Goal: Find specific page/section: Find specific page/section

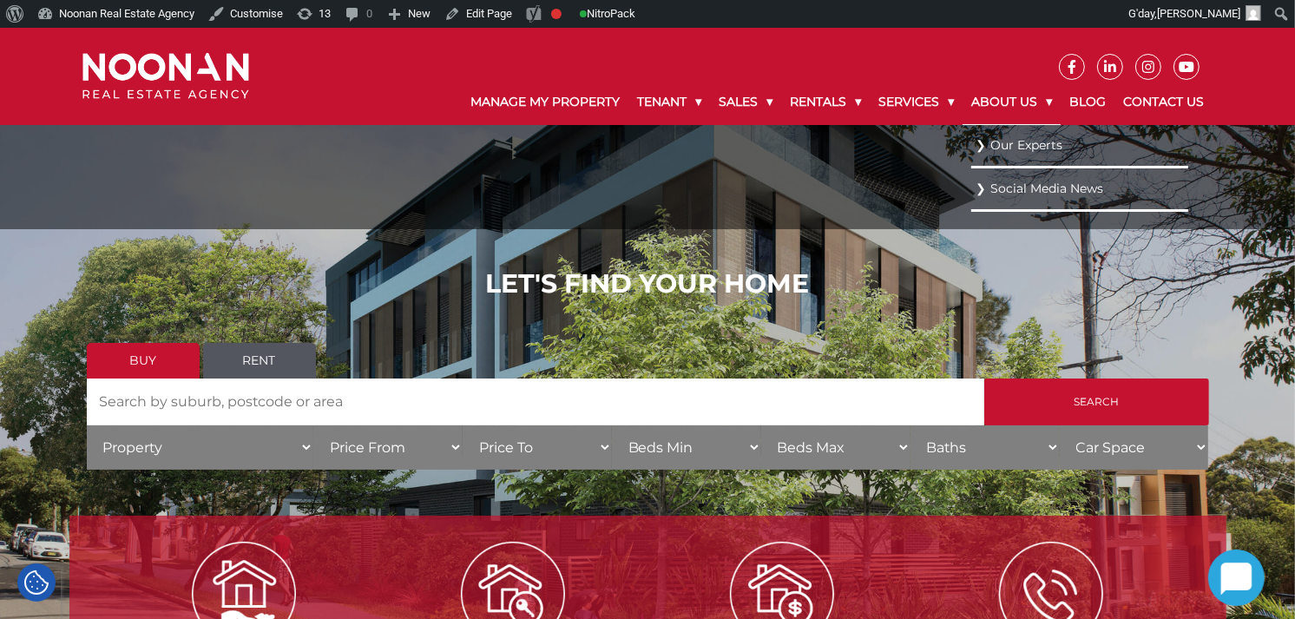
click at [1045, 97] on link "About Us" at bounding box center [1011, 102] width 98 height 45
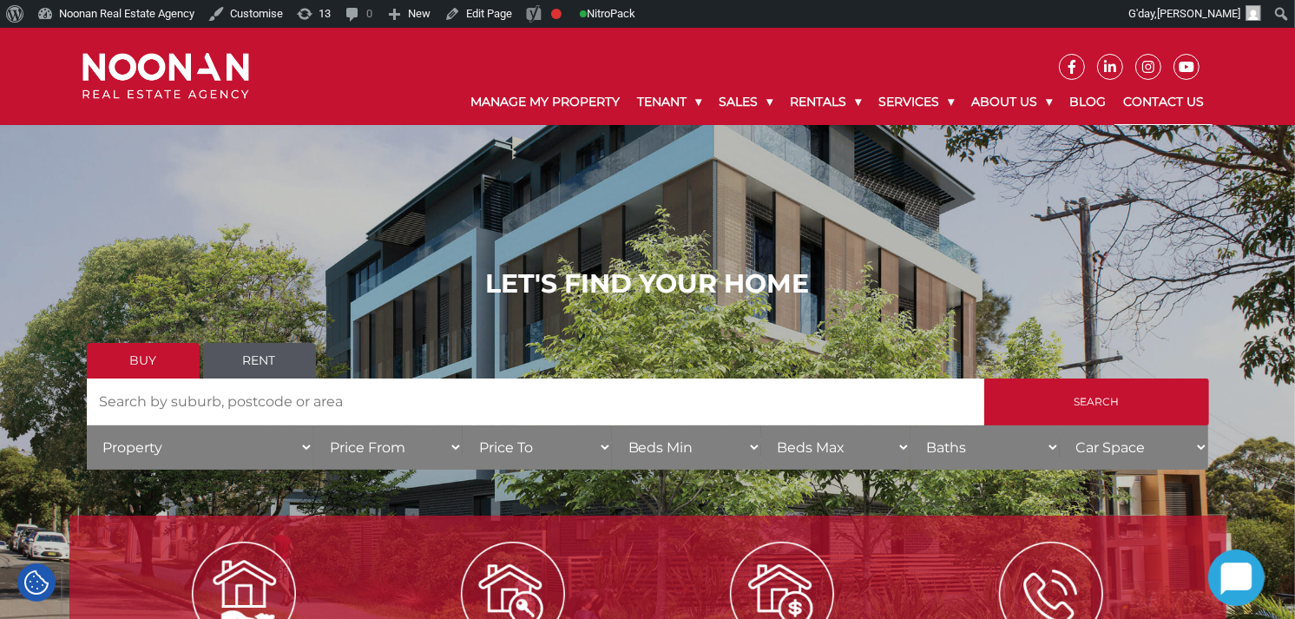
click at [1146, 104] on link "Contact Us" at bounding box center [1163, 102] width 98 height 45
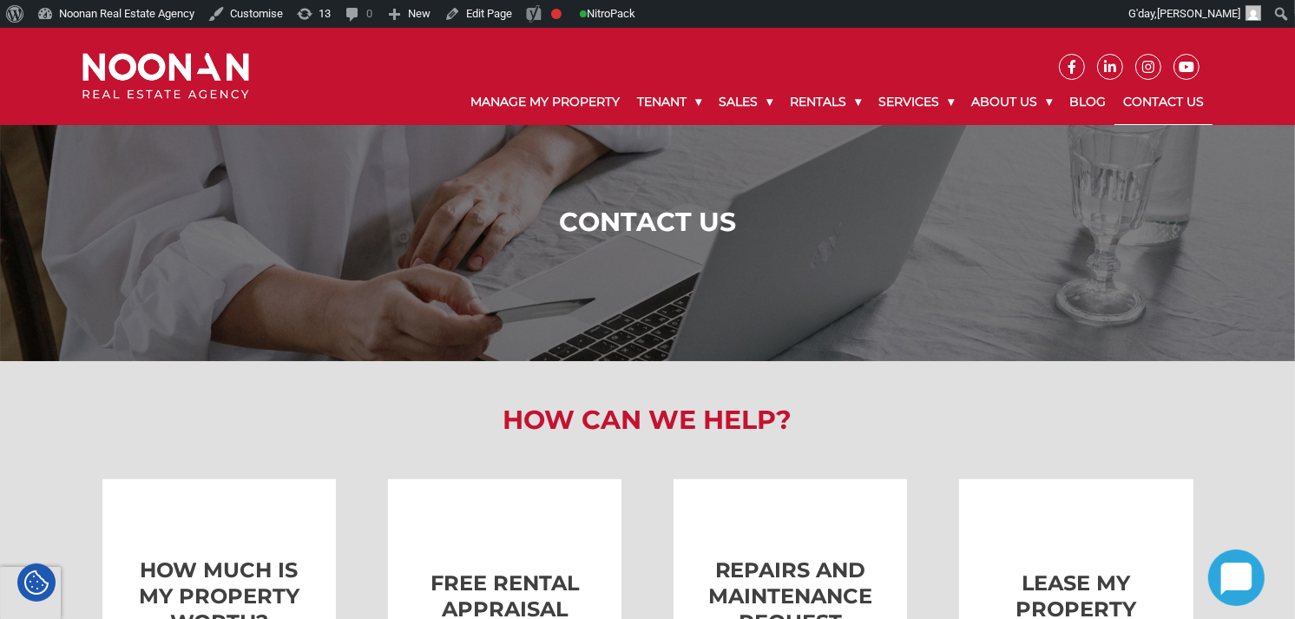
scroll to position [10, 0]
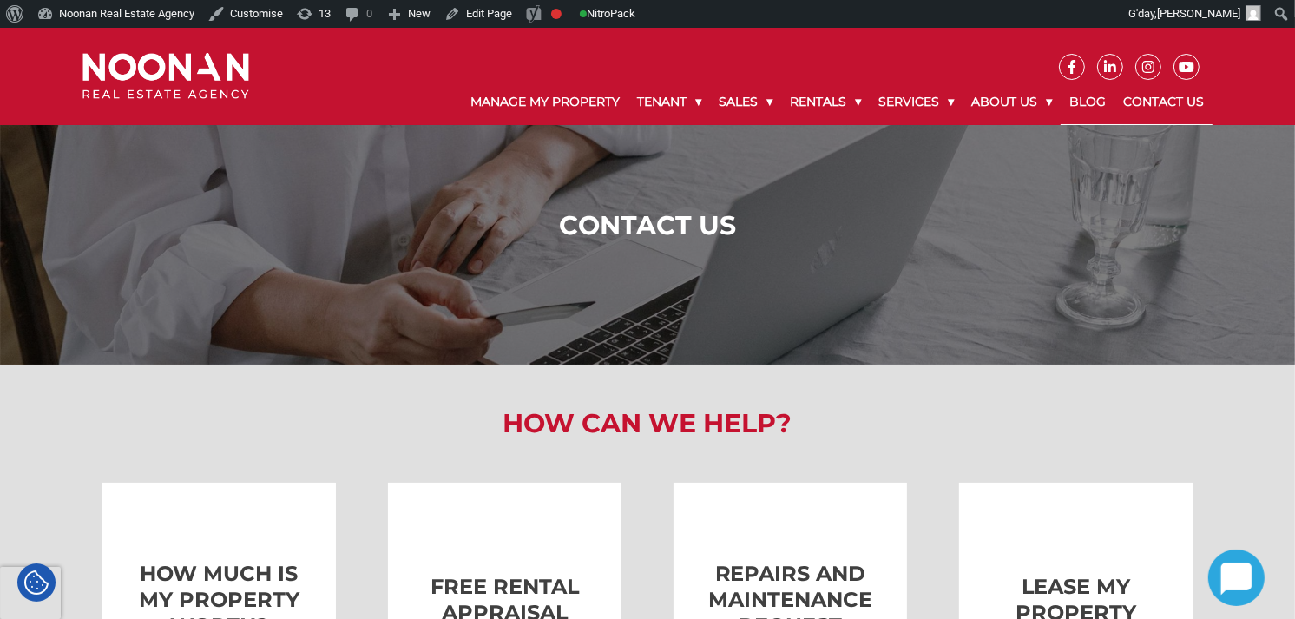
click at [1091, 94] on link "Blog" at bounding box center [1087, 102] width 54 height 45
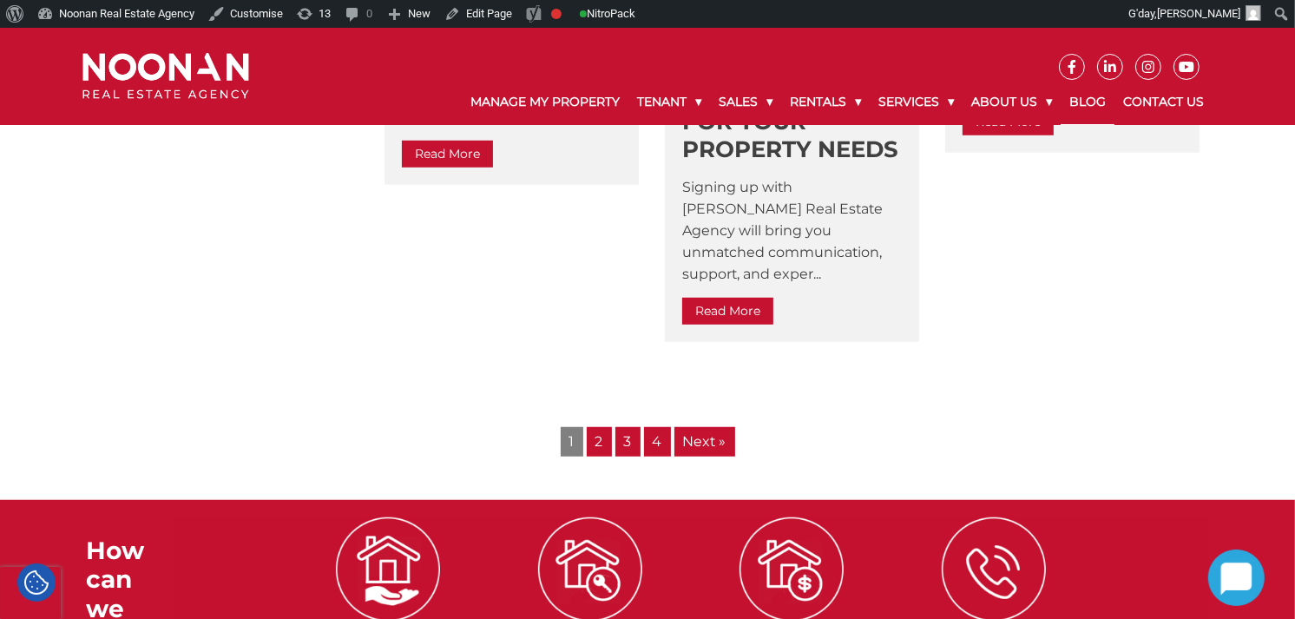
scroll to position [1109, 0]
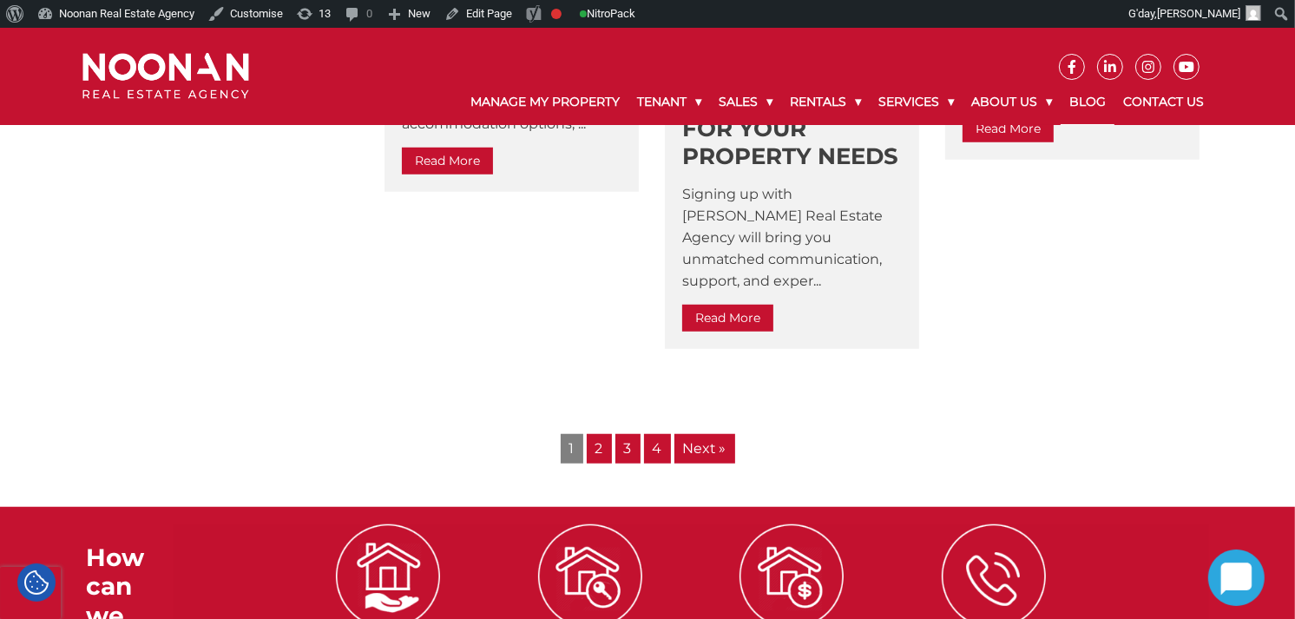
click at [596, 434] on link "2" at bounding box center [599, 449] width 25 height 30
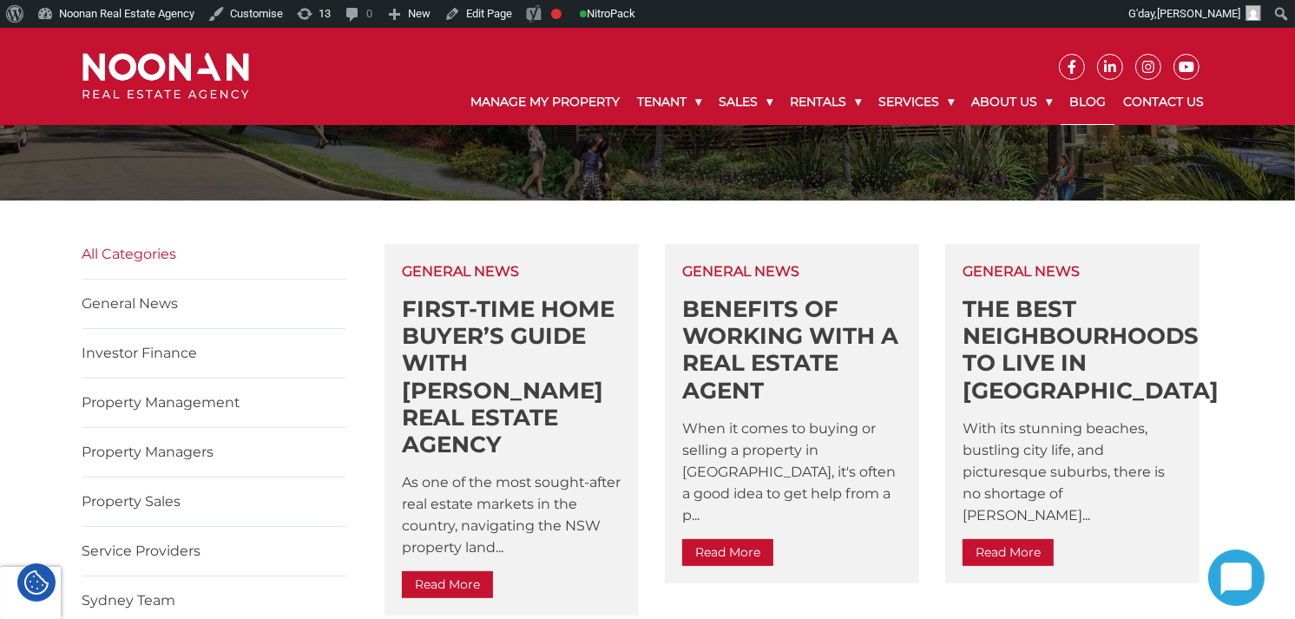
scroll to position [411, 0]
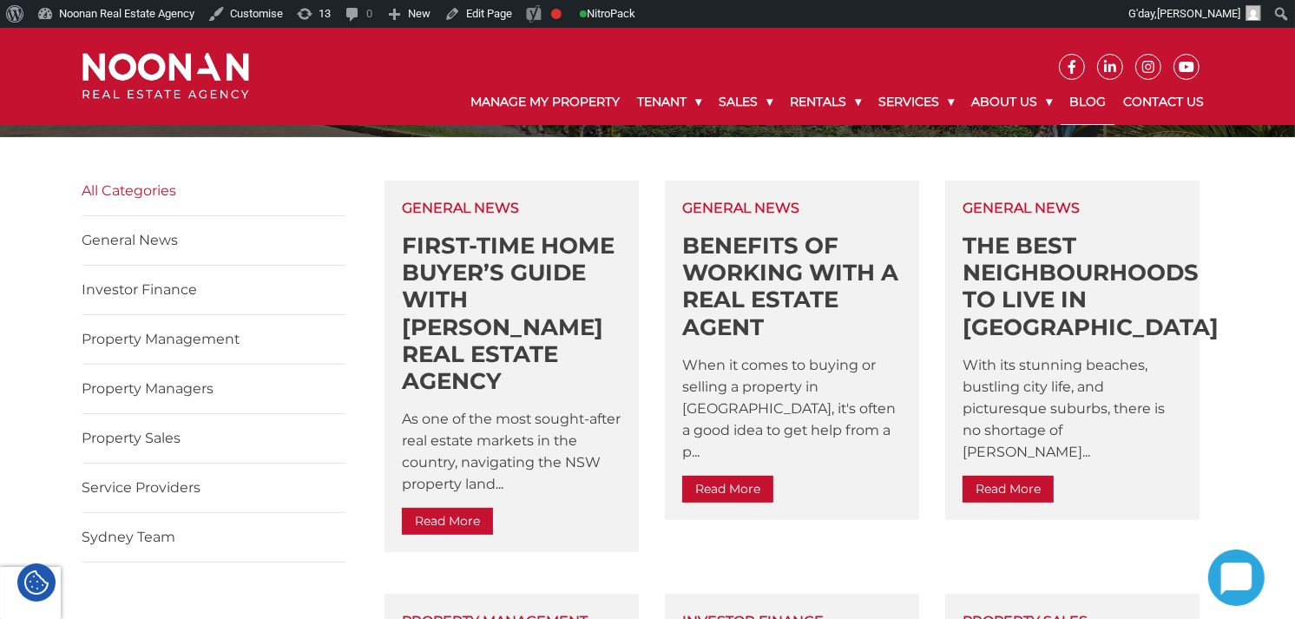
click at [168, 392] on link "Property Managers" at bounding box center [148, 388] width 132 height 16
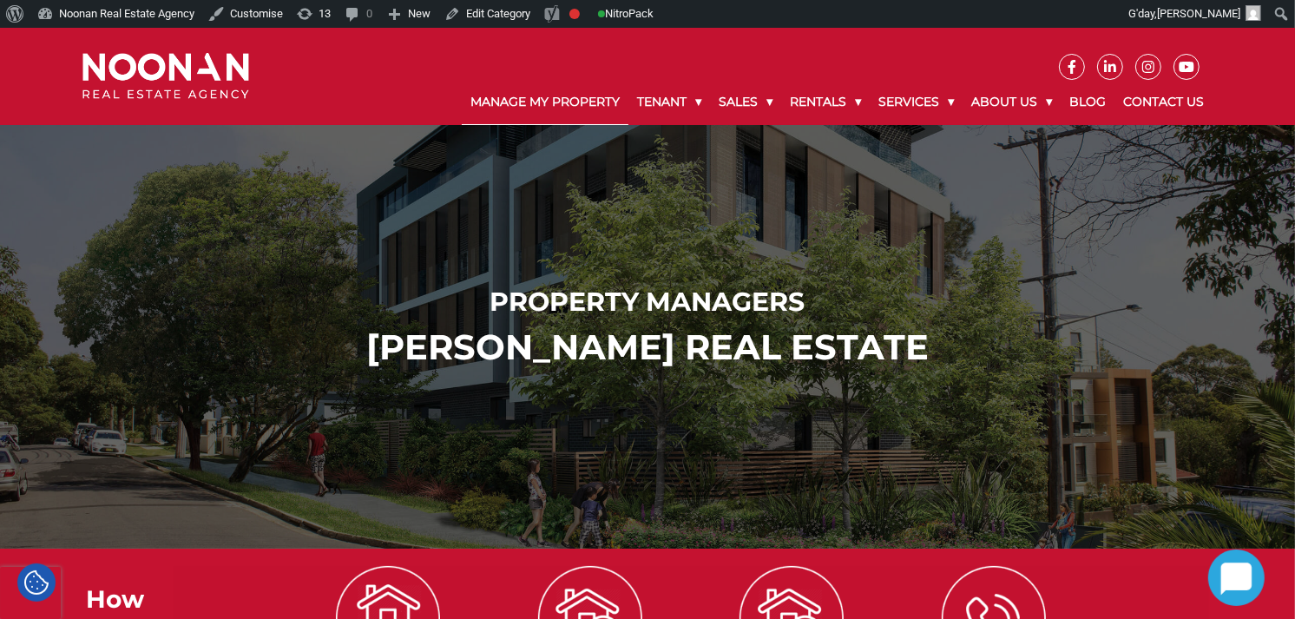
click at [531, 97] on link "Manage My Property" at bounding box center [545, 102] width 167 height 45
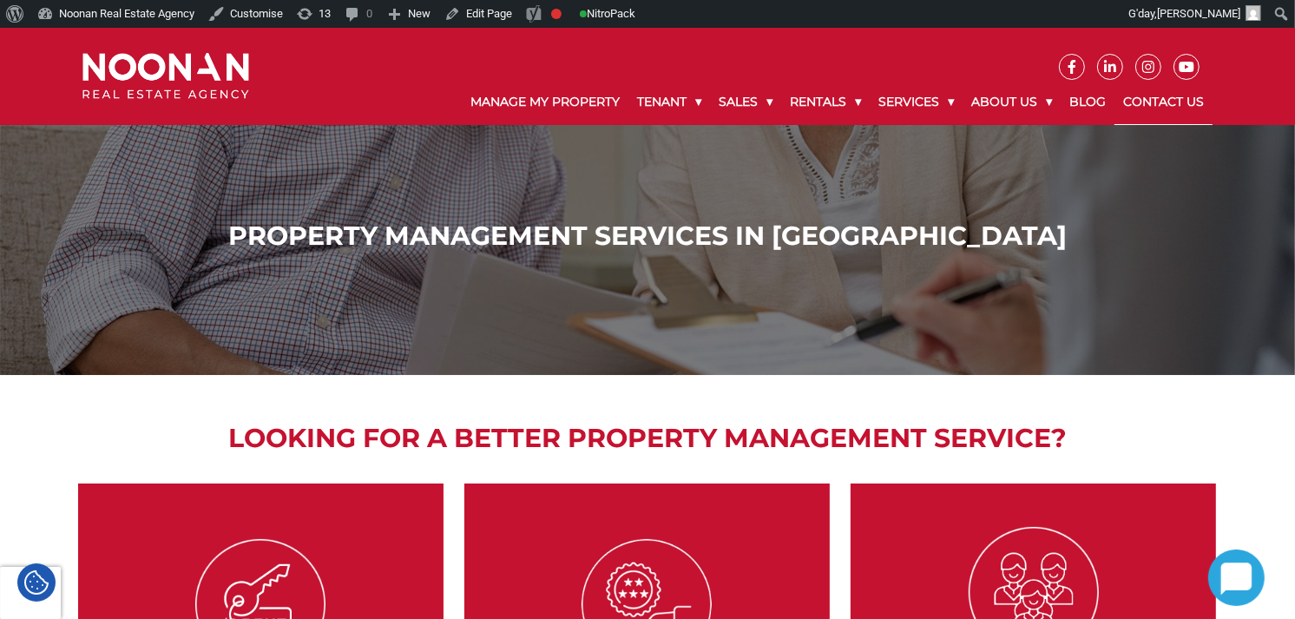
click at [1175, 96] on link "Contact Us" at bounding box center [1163, 102] width 98 height 45
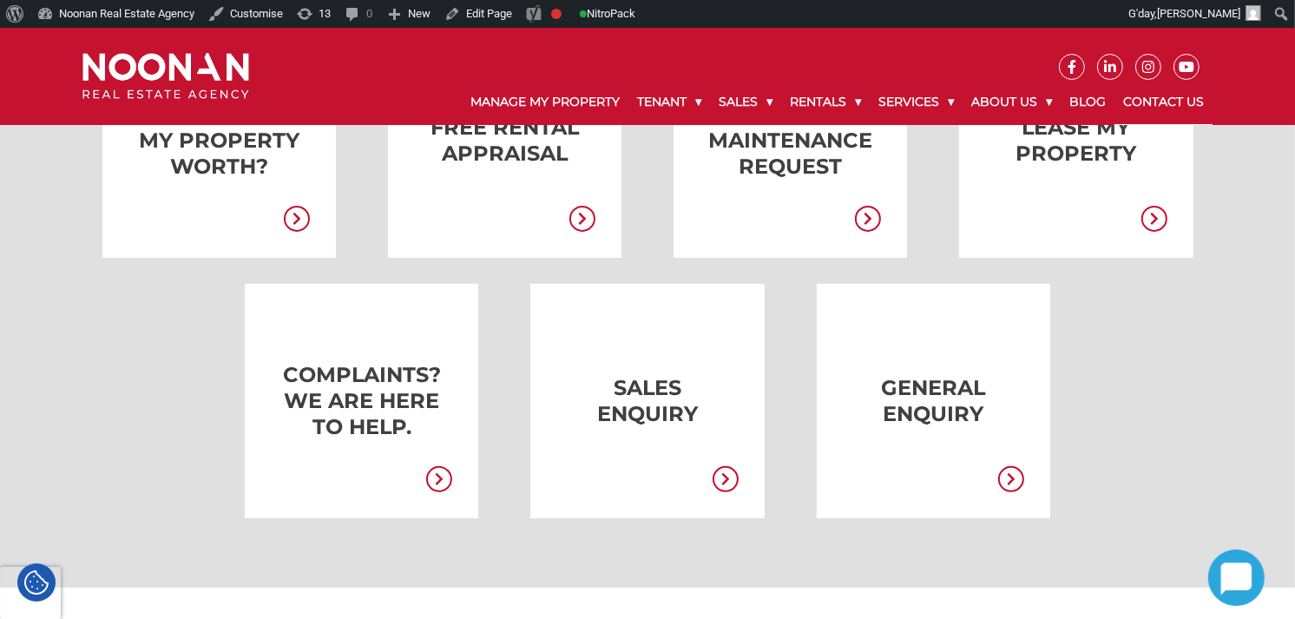
scroll to position [482, 0]
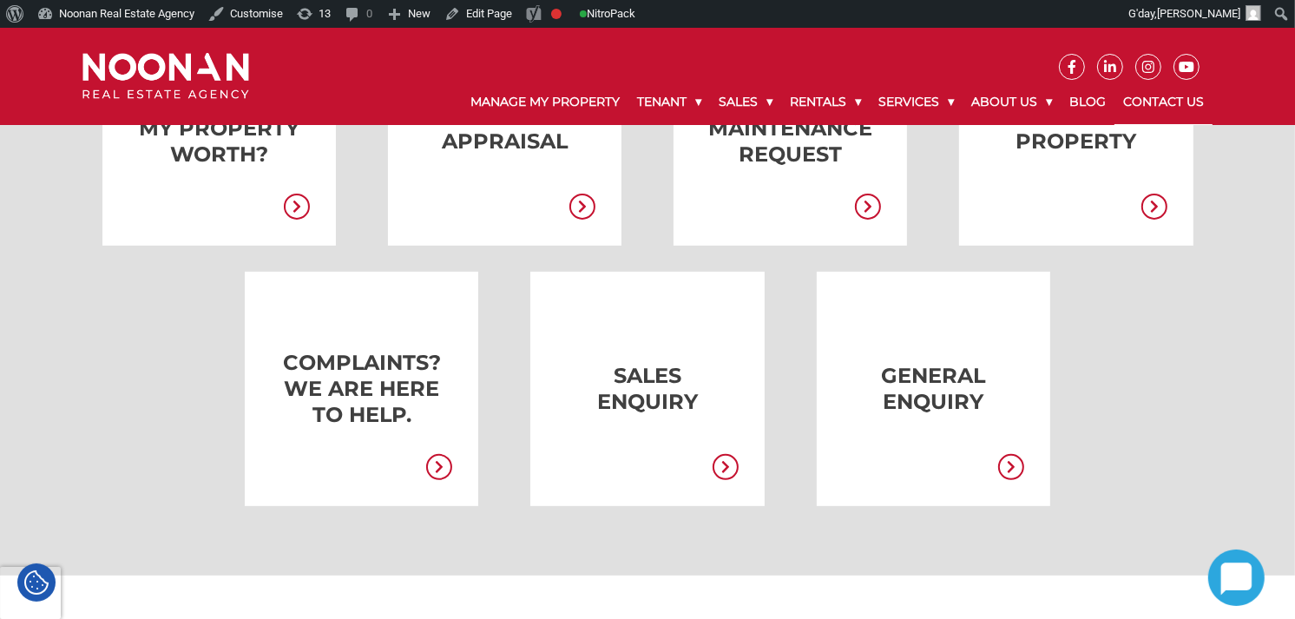
click at [944, 389] on link at bounding box center [907, 389] width 233 height 234
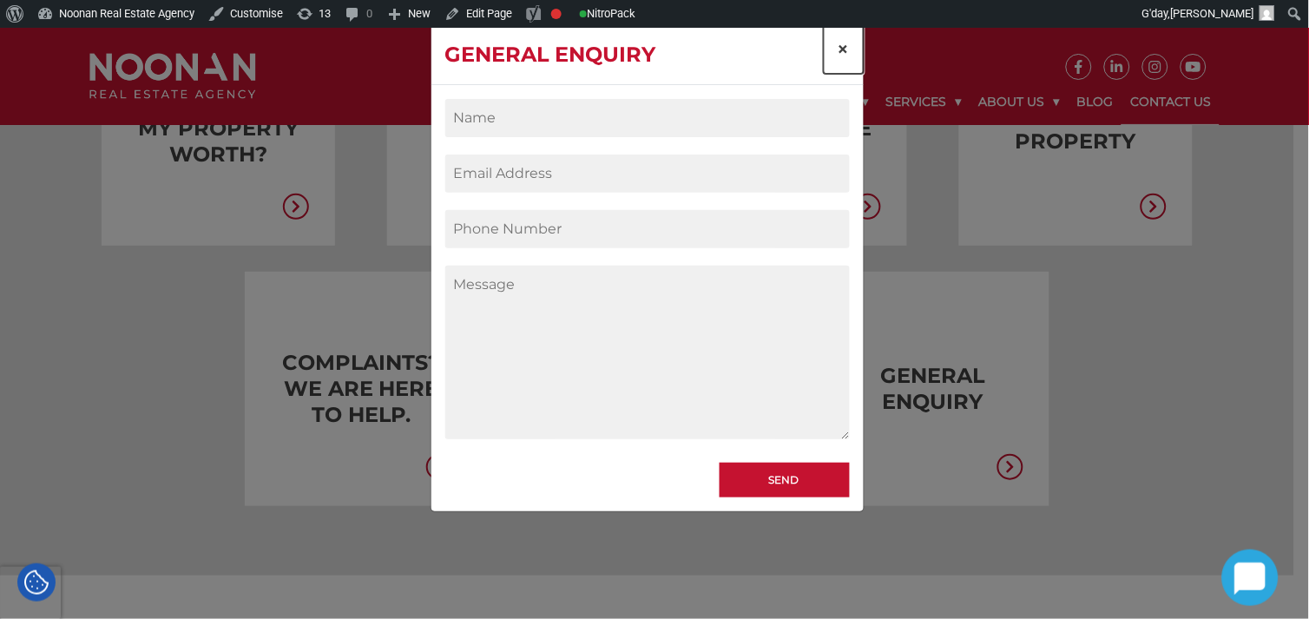
click at [838, 44] on span "×" at bounding box center [843, 48] width 12 height 25
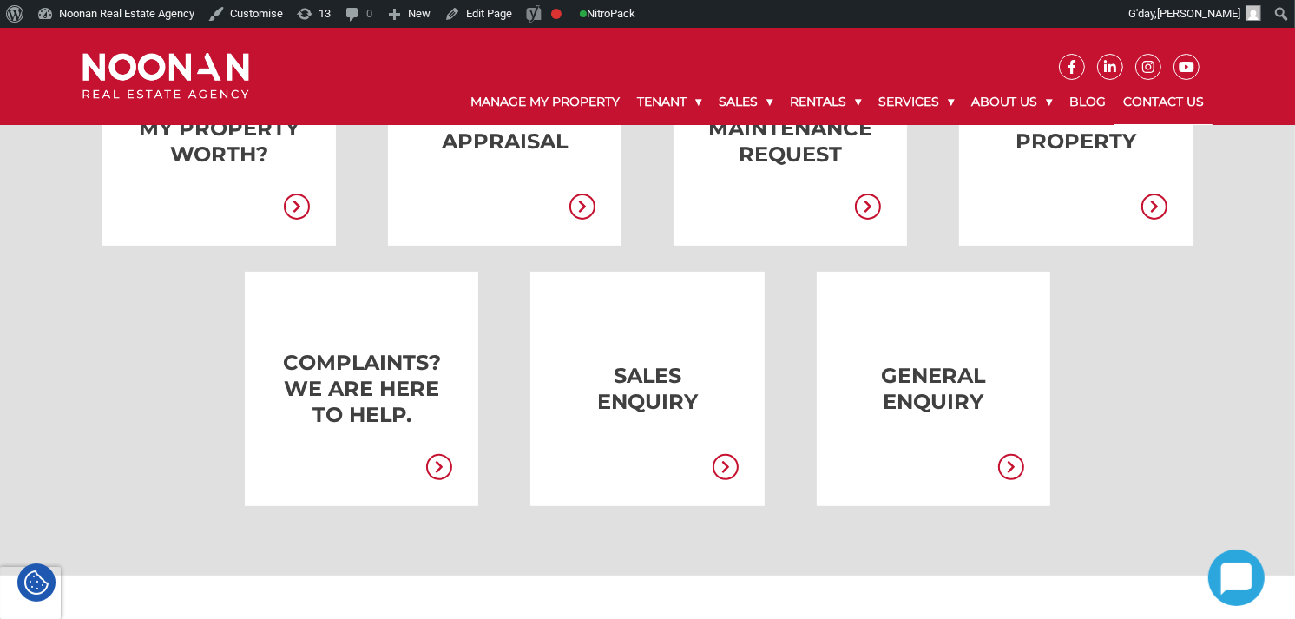
click at [688, 380] on link at bounding box center [620, 389] width 233 height 234
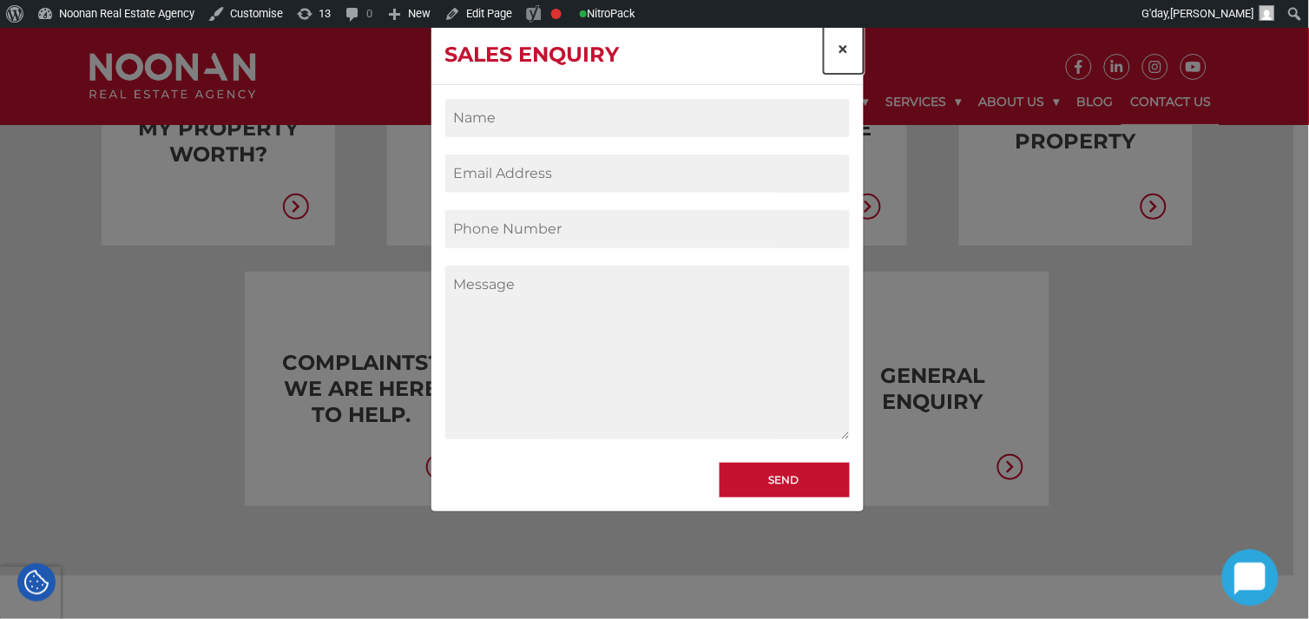
click at [839, 40] on span "×" at bounding box center [843, 48] width 12 height 25
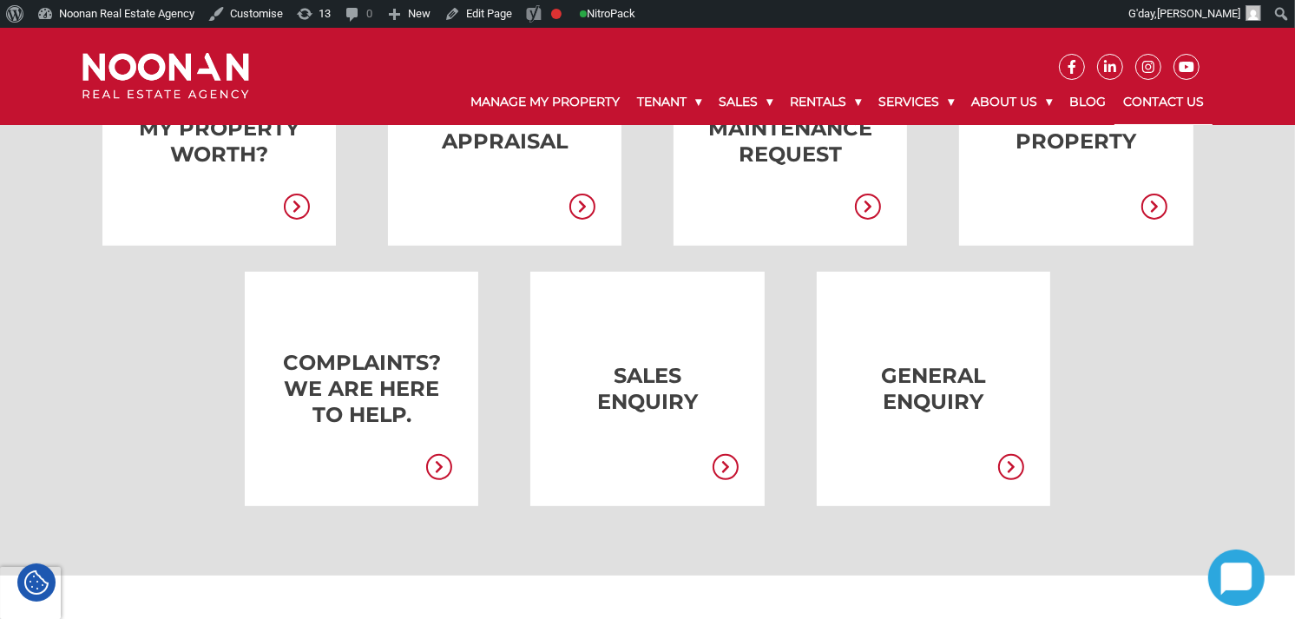
click at [297, 410] on link at bounding box center [335, 389] width 233 height 234
click at [411, 379] on link at bounding box center [335, 389] width 233 height 234
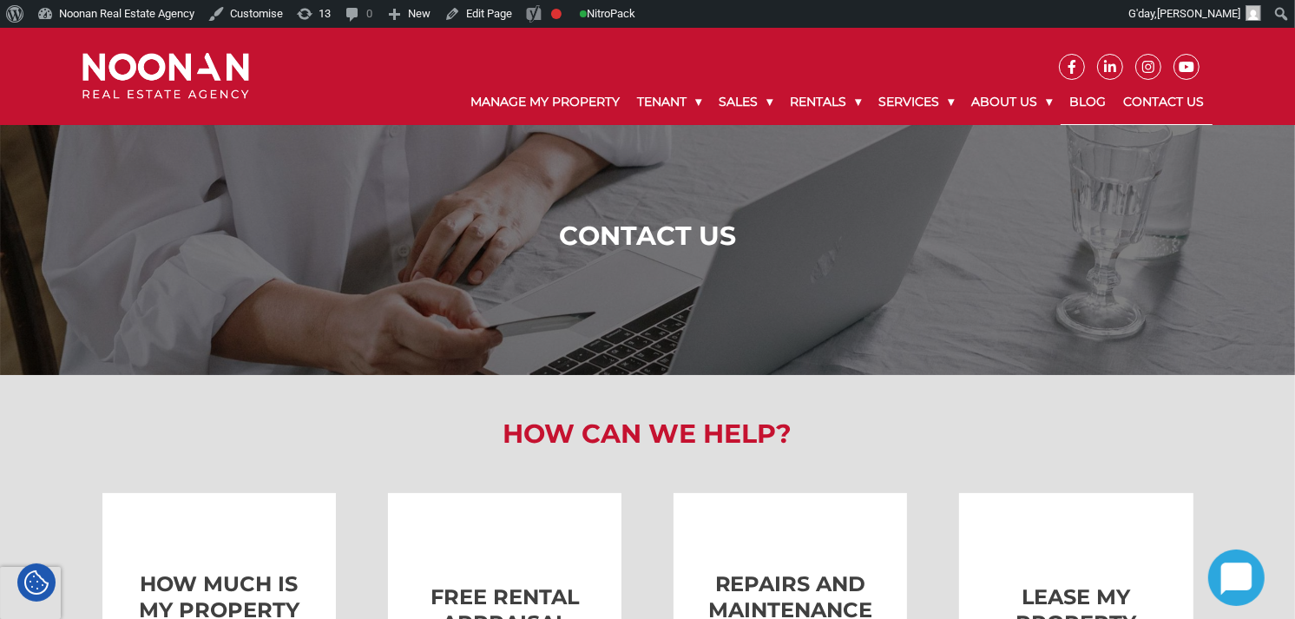
click at [1077, 105] on link "Blog" at bounding box center [1087, 102] width 54 height 45
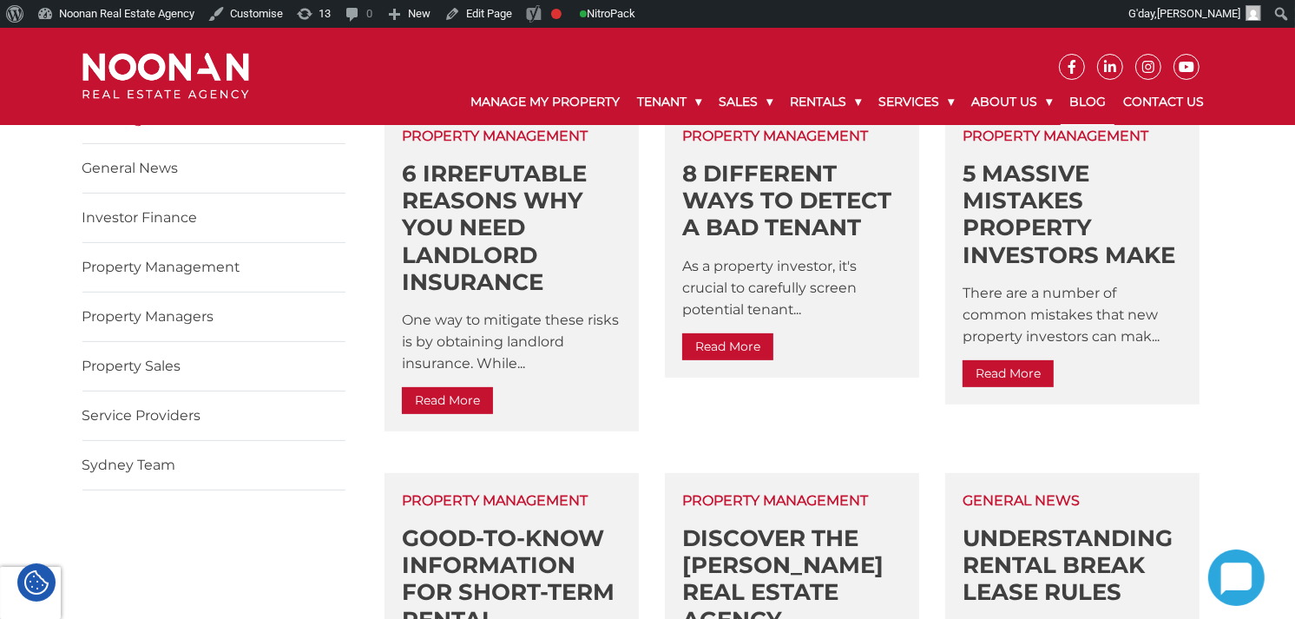
scroll to position [487, 0]
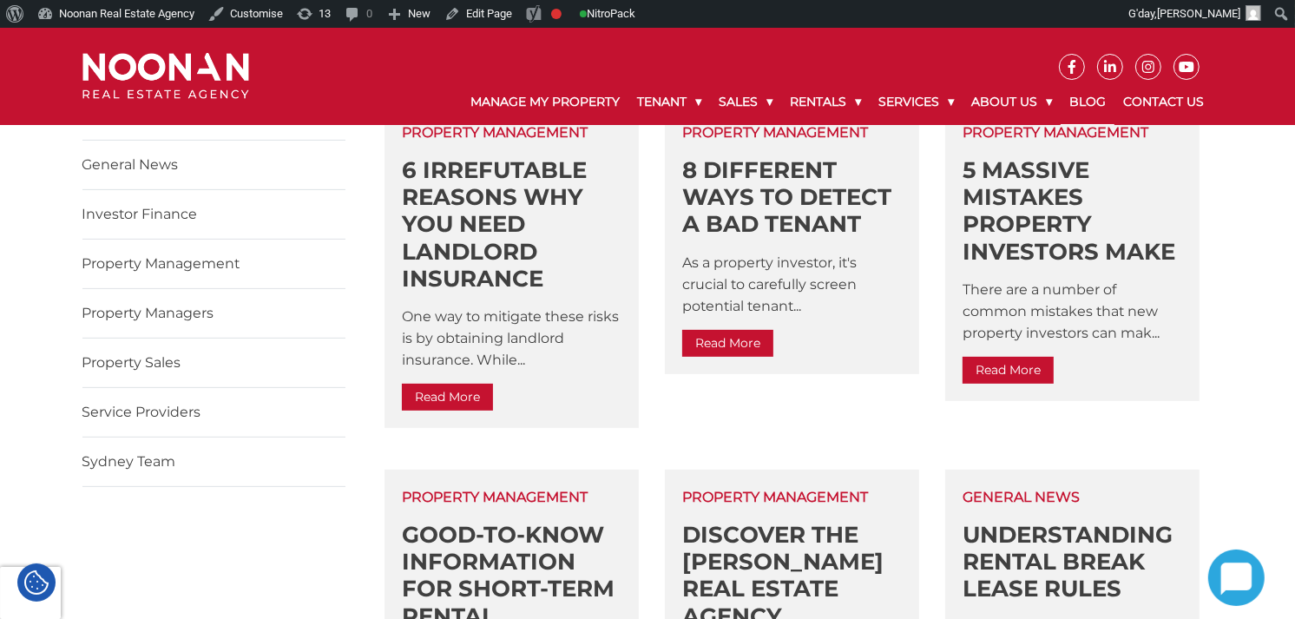
click at [148, 318] on link "Property Managers" at bounding box center [148, 313] width 132 height 16
